Goal: Task Accomplishment & Management: Complete application form

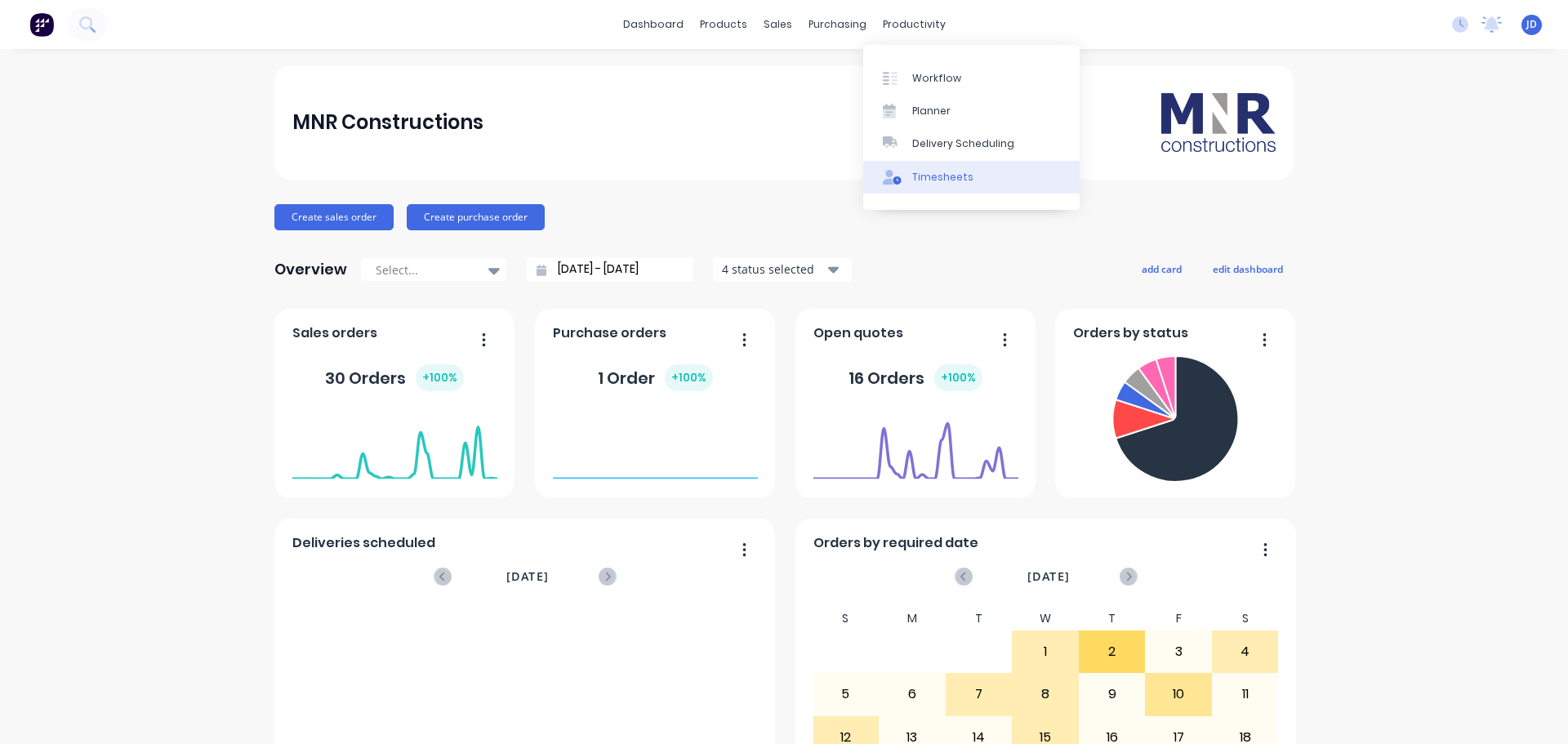
click at [934, 174] on div "Timesheets" at bounding box center [943, 178] width 62 height 15
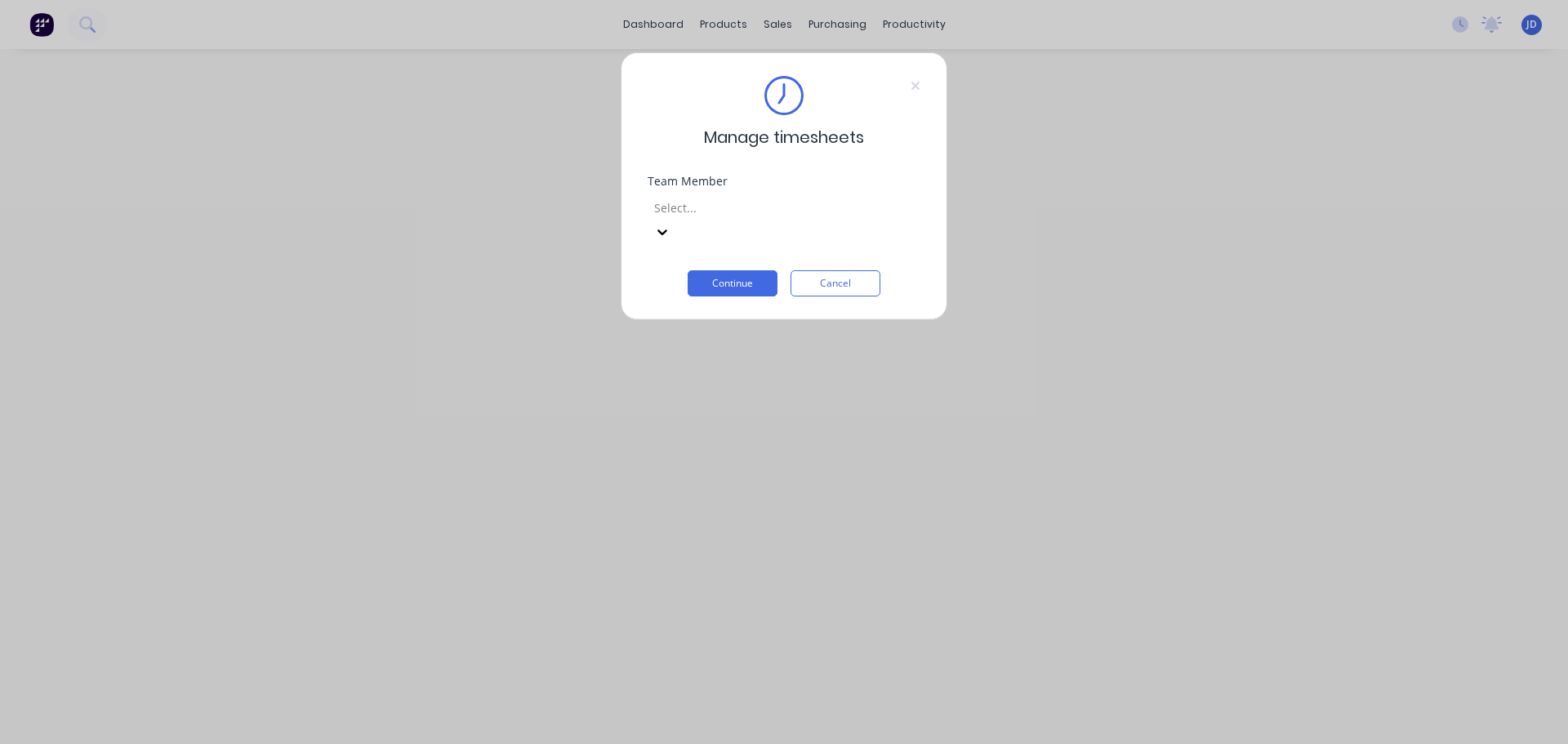
click at [671, 224] on icon at bounding box center [662, 232] width 16 height 16
click at [736, 270] on button "Continue" at bounding box center [732, 284] width 90 height 26
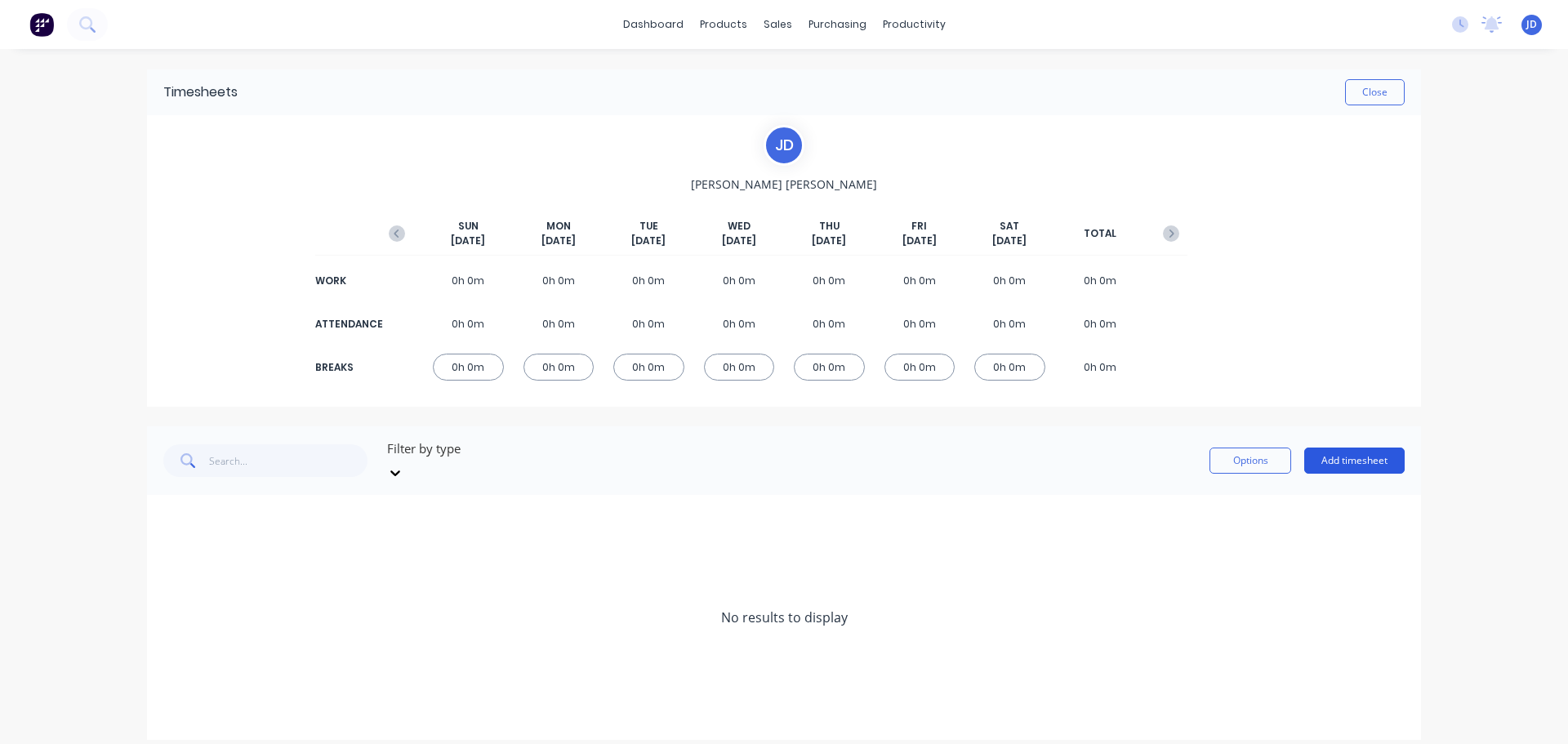
click at [1347, 452] on button "Add timesheet" at bounding box center [1354, 460] width 100 height 26
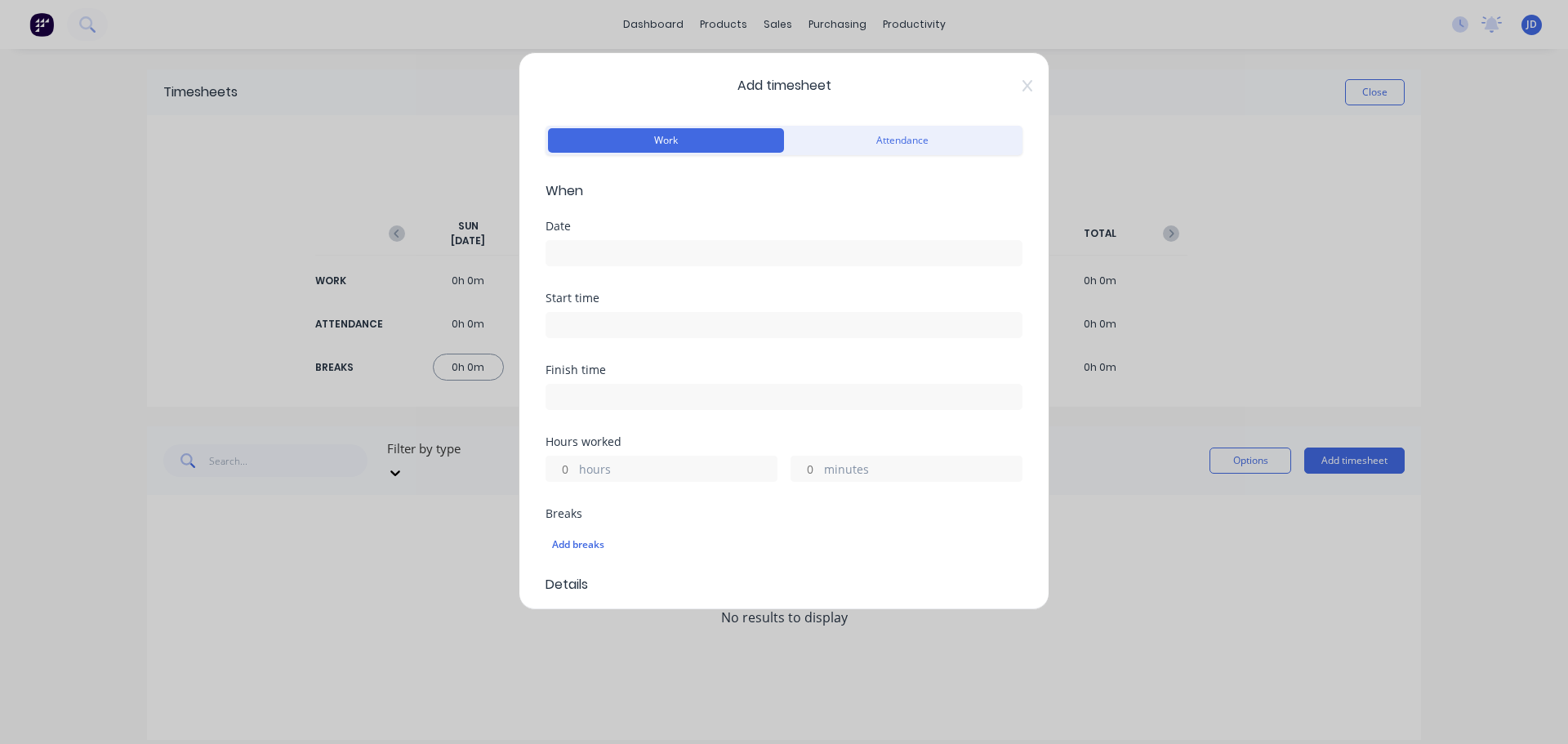
click at [718, 255] on input at bounding box center [784, 253] width 475 height 25
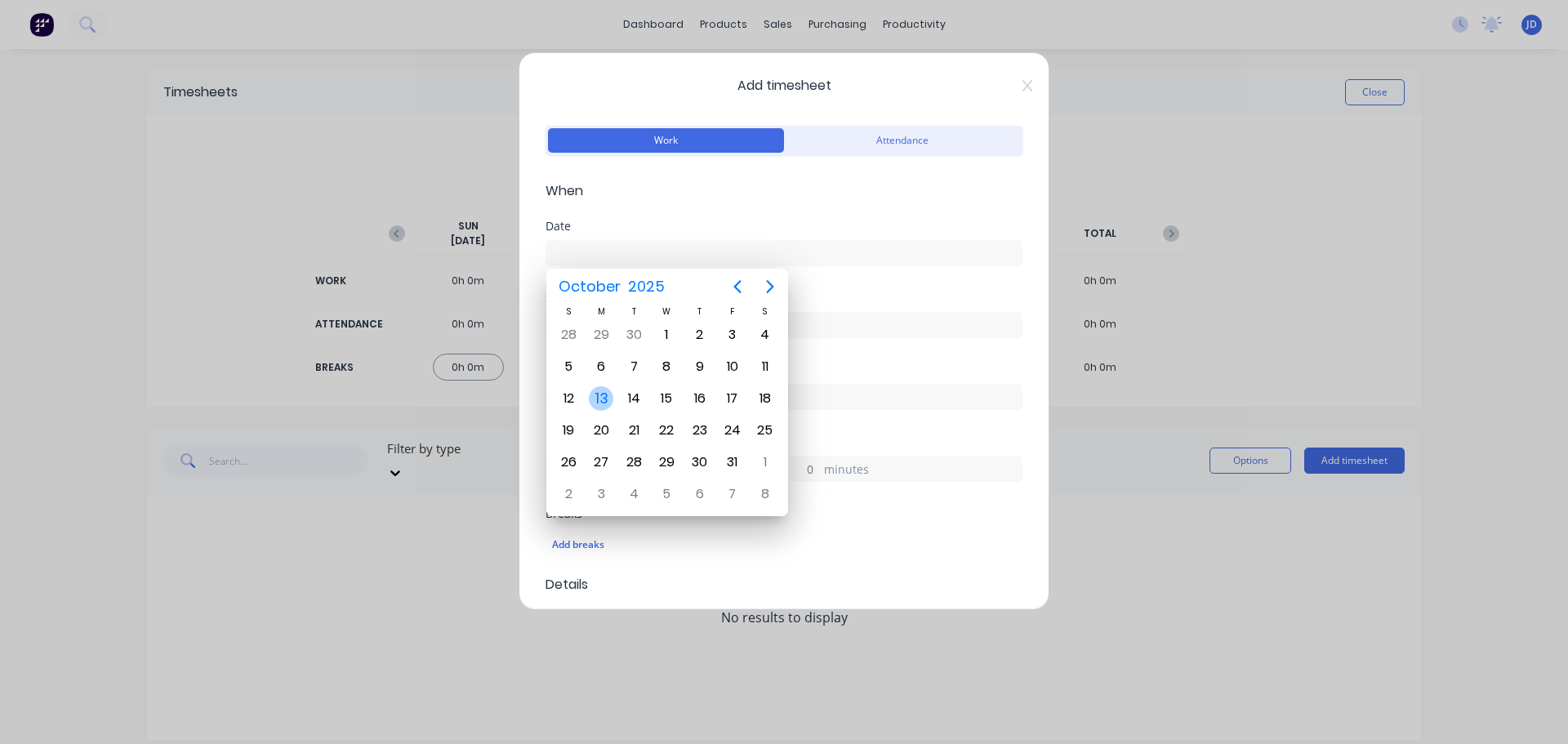
click at [597, 392] on div "13" at bounding box center [601, 399] width 25 height 25
type input "[DATE]"
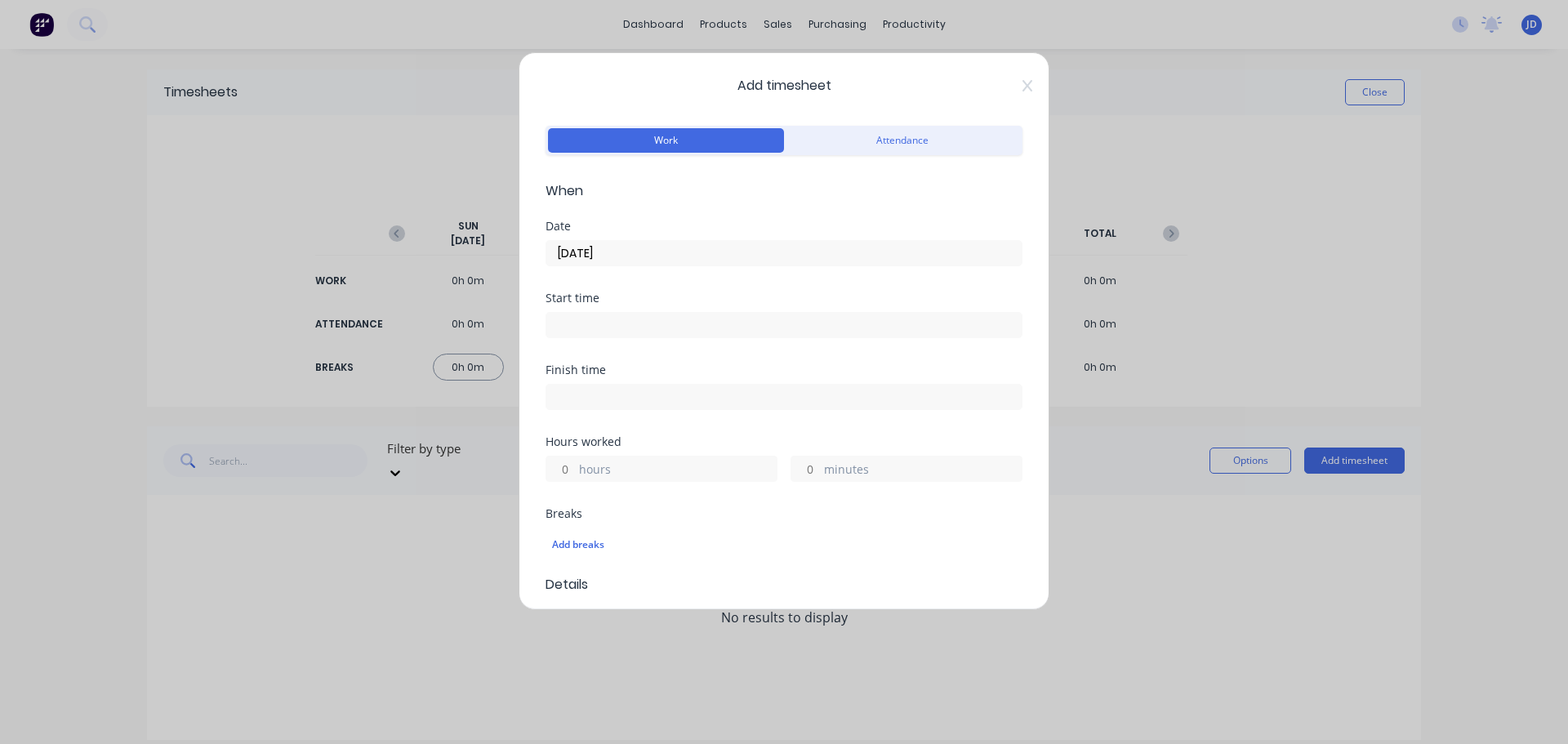
click at [636, 464] on label "hours" at bounding box center [677, 470] width 197 height 21
click at [574, 464] on input "hours" at bounding box center [560, 469] width 29 height 25
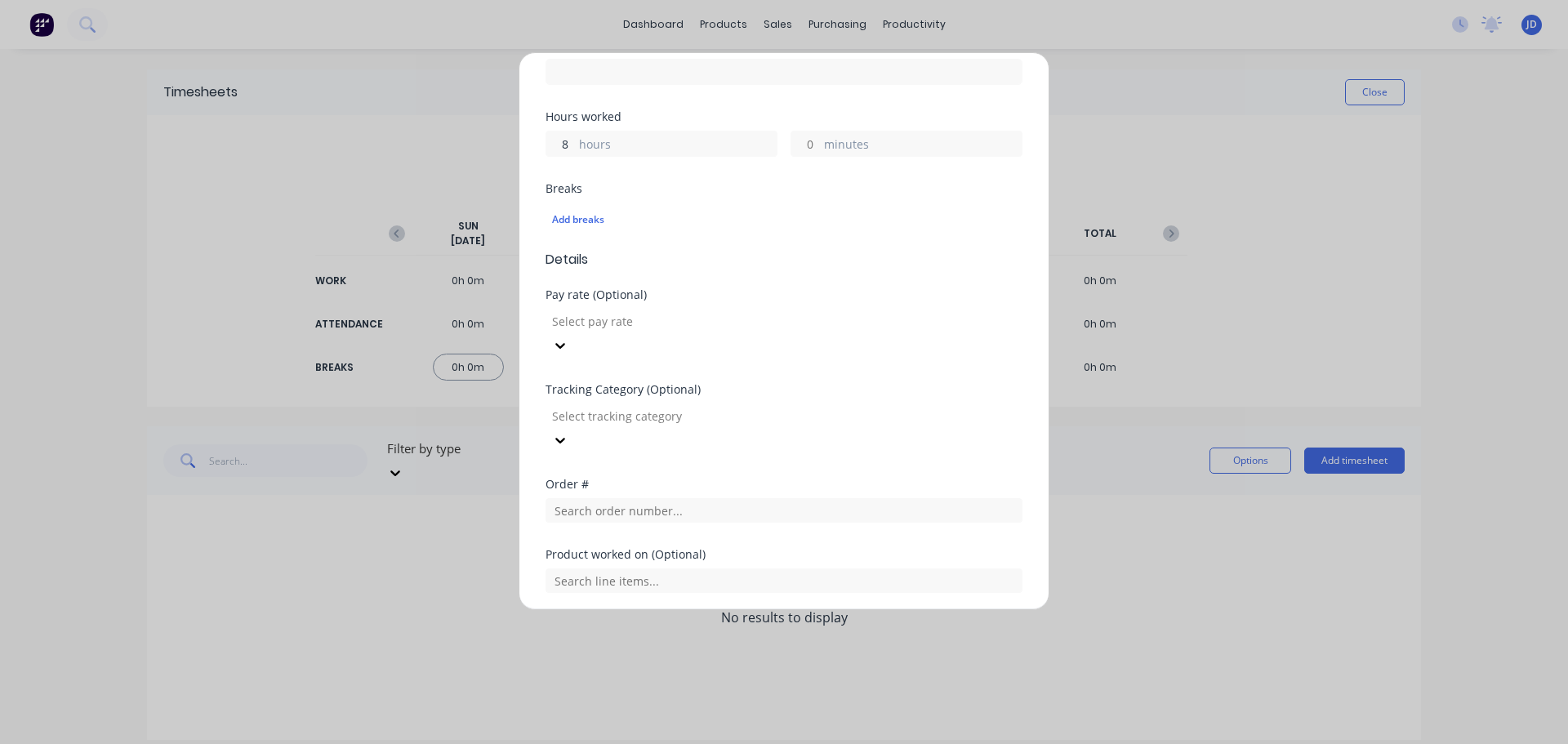
scroll to position [326, 0]
type input "8"
click at [786, 326] on div at bounding box center [668, 320] width 235 height 21
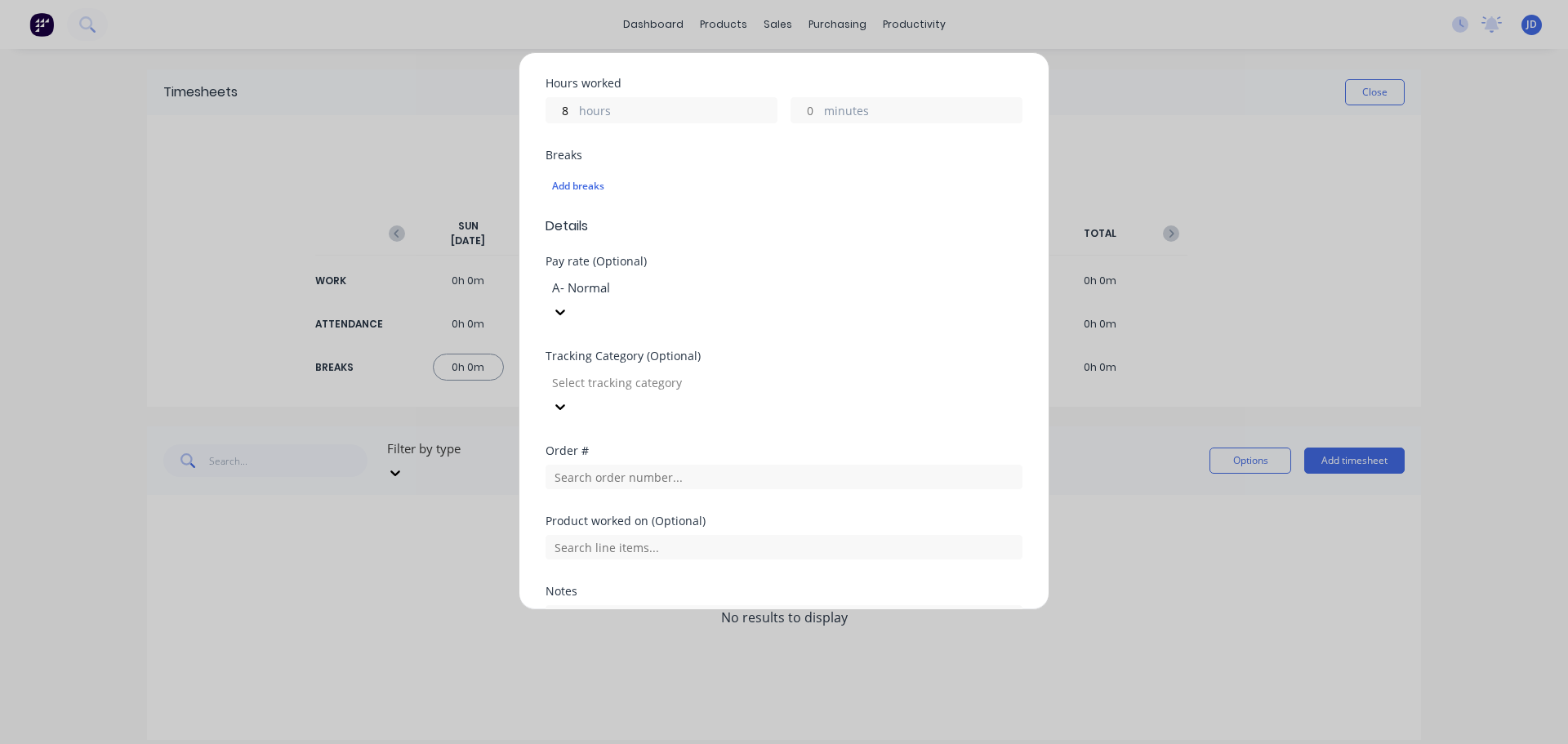
scroll to position [467, 0]
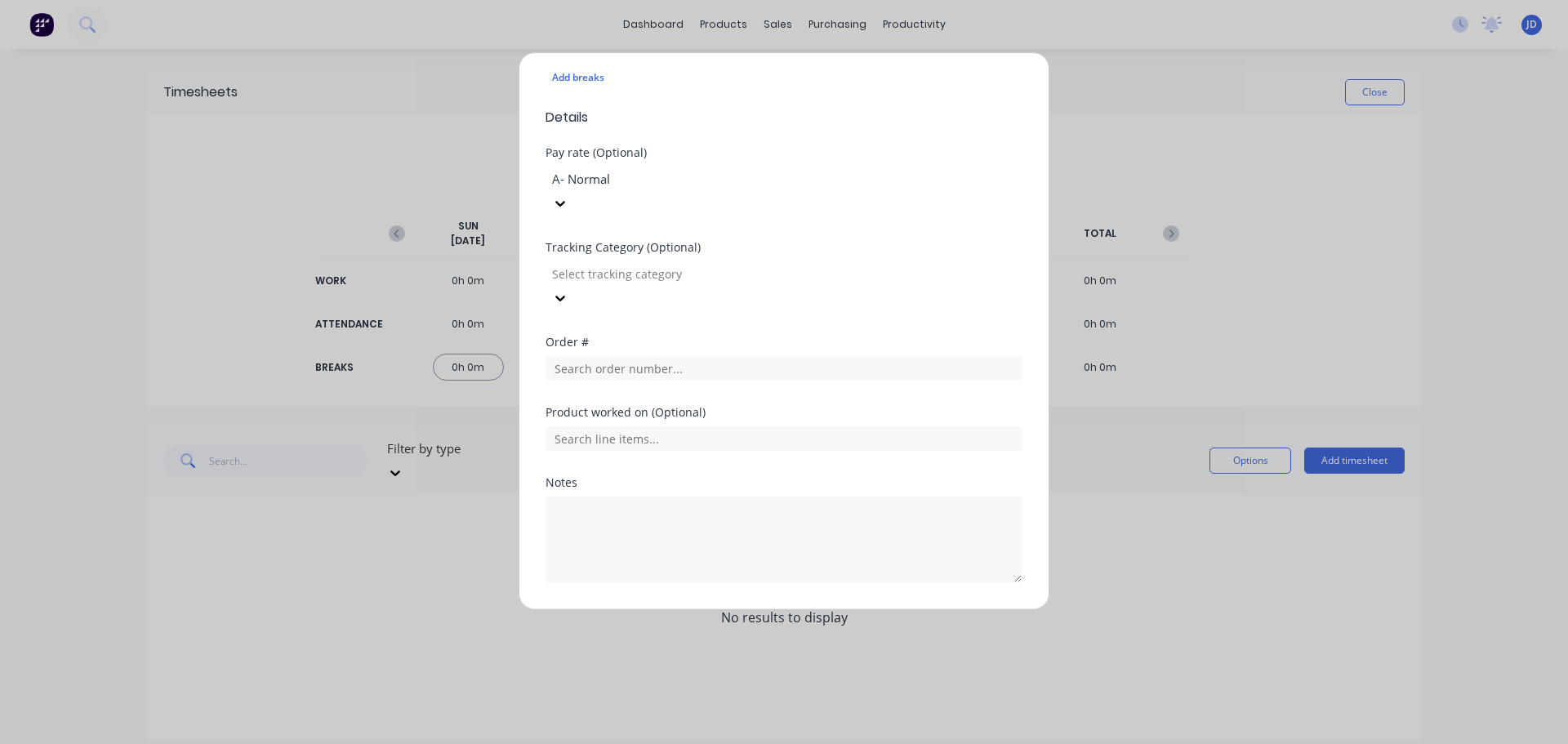
click at [768, 586] on div "Add timesheet Work Attendance When Date [DATE] Start time Finish time Hours wor…" at bounding box center [784, 331] width 531 height 558
click at [770, 609] on button "Add manual time entry" at bounding box center [745, 622] width 138 height 26
